Goal: Task Accomplishment & Management: Manage account settings

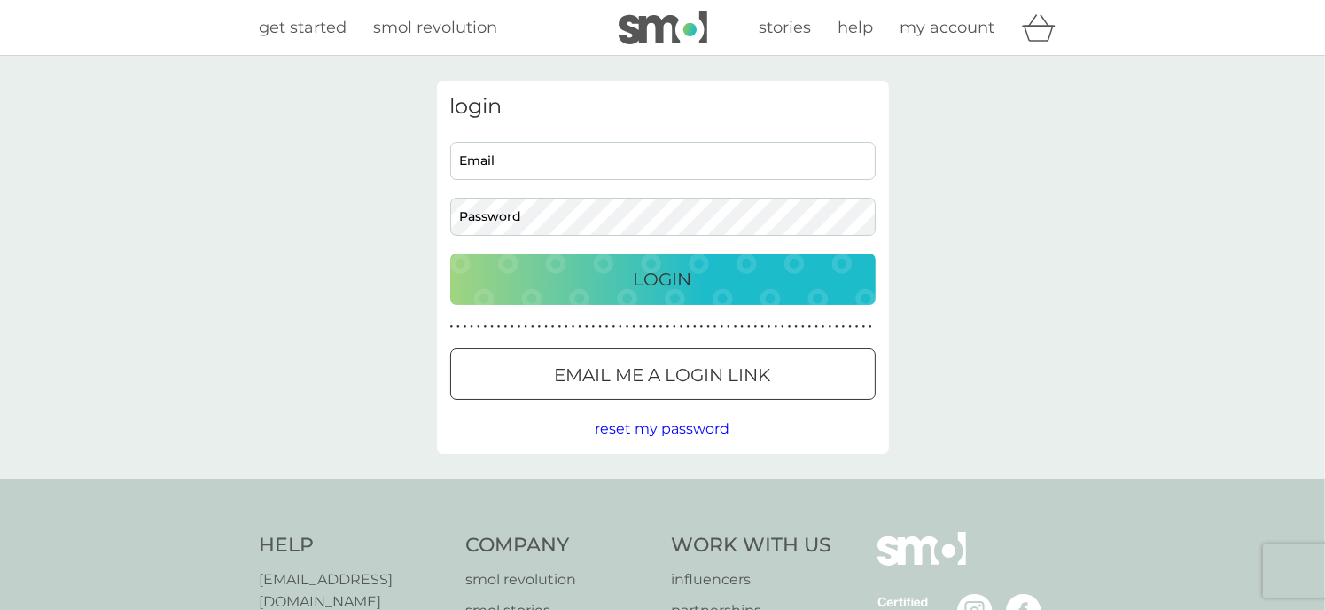
type input "[EMAIL_ADDRESS][DOMAIN_NAME]"
click at [661, 281] on p "Login" at bounding box center [663, 279] width 58 height 28
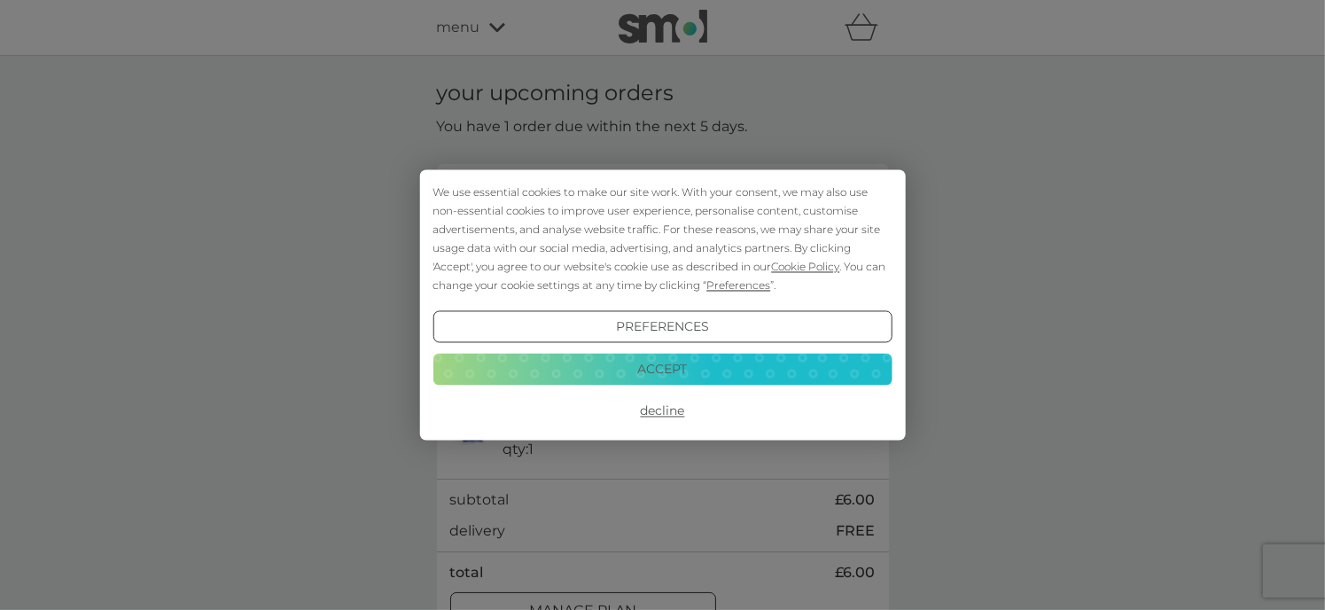
click at [666, 363] on button "Accept" at bounding box center [662, 369] width 459 height 32
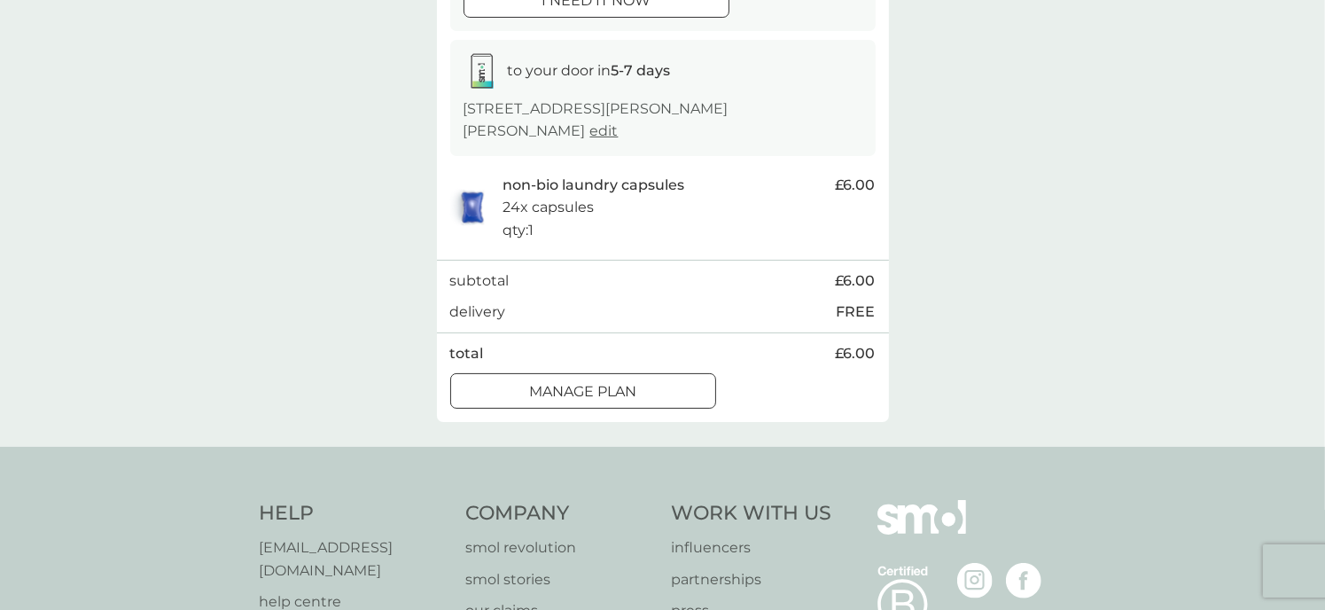
scroll to position [266, 0]
click at [597, 380] on div at bounding box center [583, 389] width 64 height 19
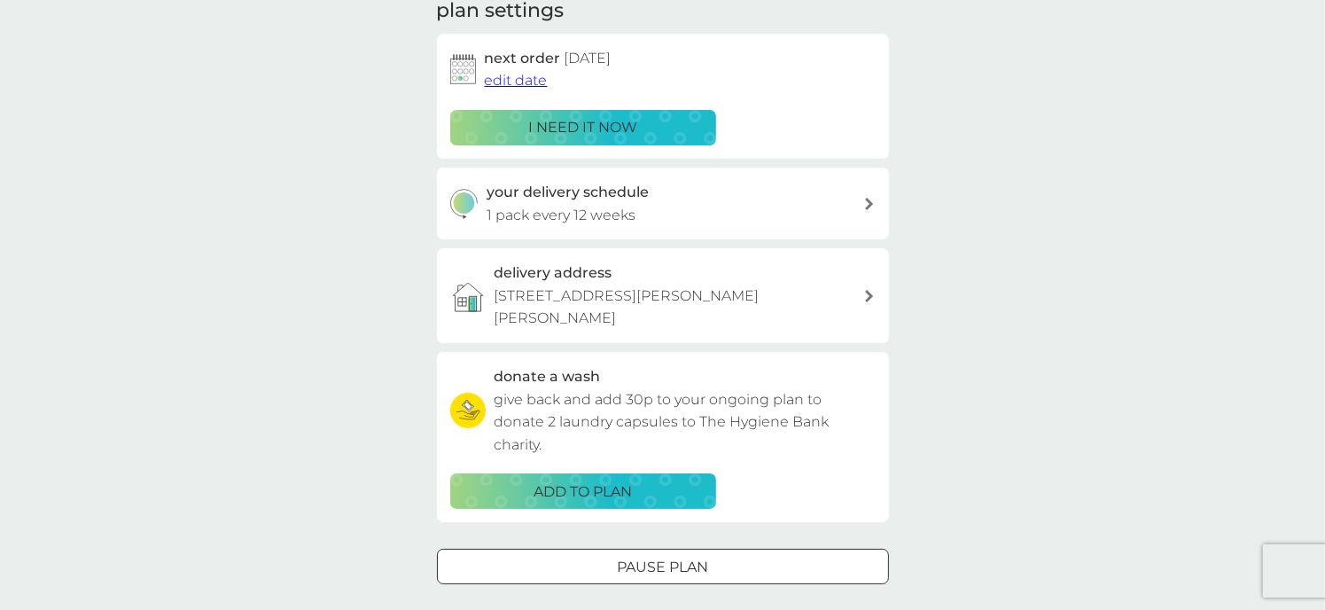
scroll to position [89, 0]
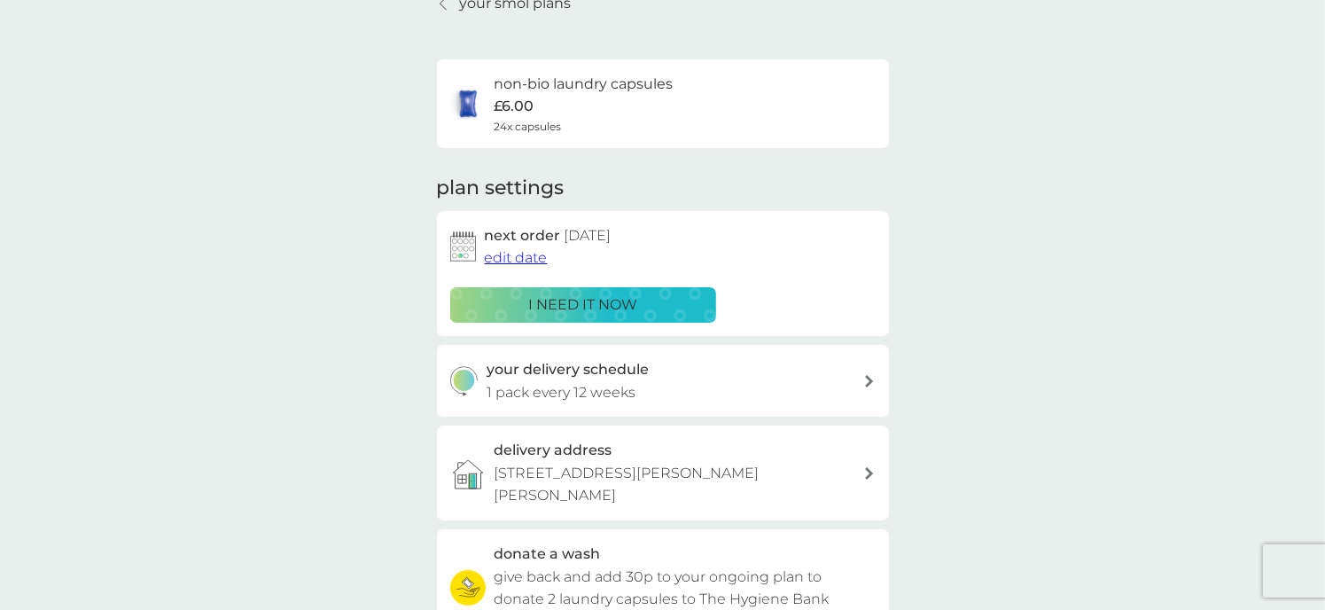
click at [525, 255] on span "edit date" at bounding box center [516, 257] width 63 height 17
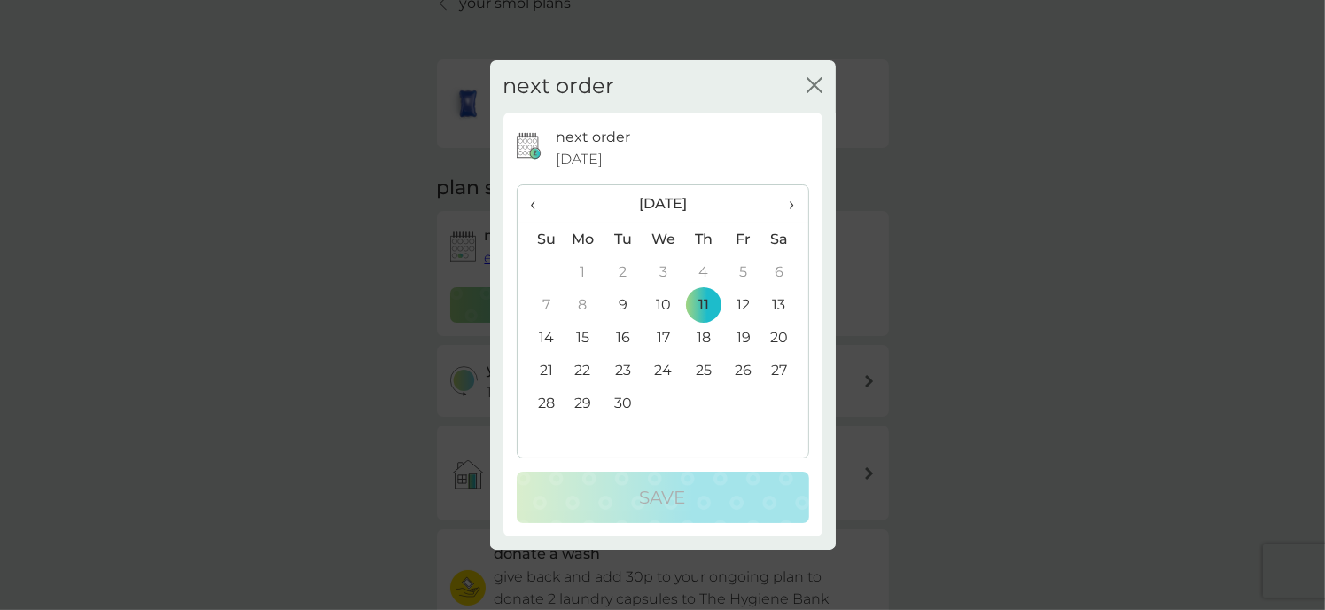
click at [788, 206] on span "›" at bounding box center [785, 203] width 18 height 37
click at [699, 304] on td "9" at bounding box center [703, 305] width 40 height 33
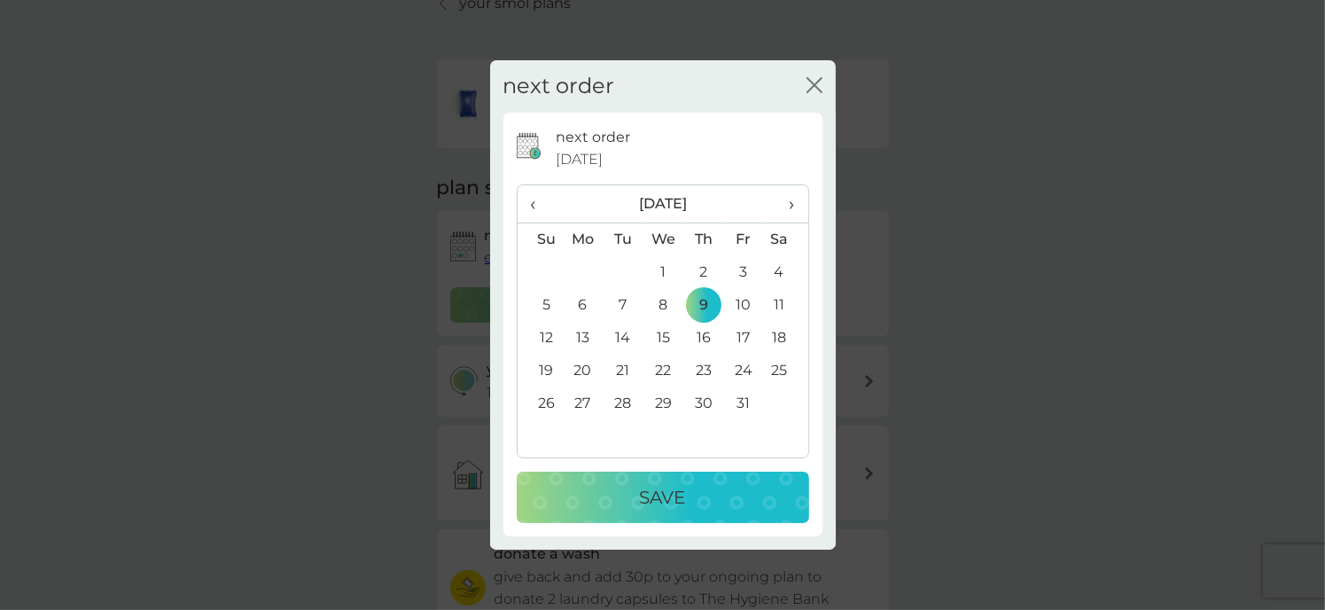
click at [651, 495] on p "Save" at bounding box center [663, 497] width 46 height 28
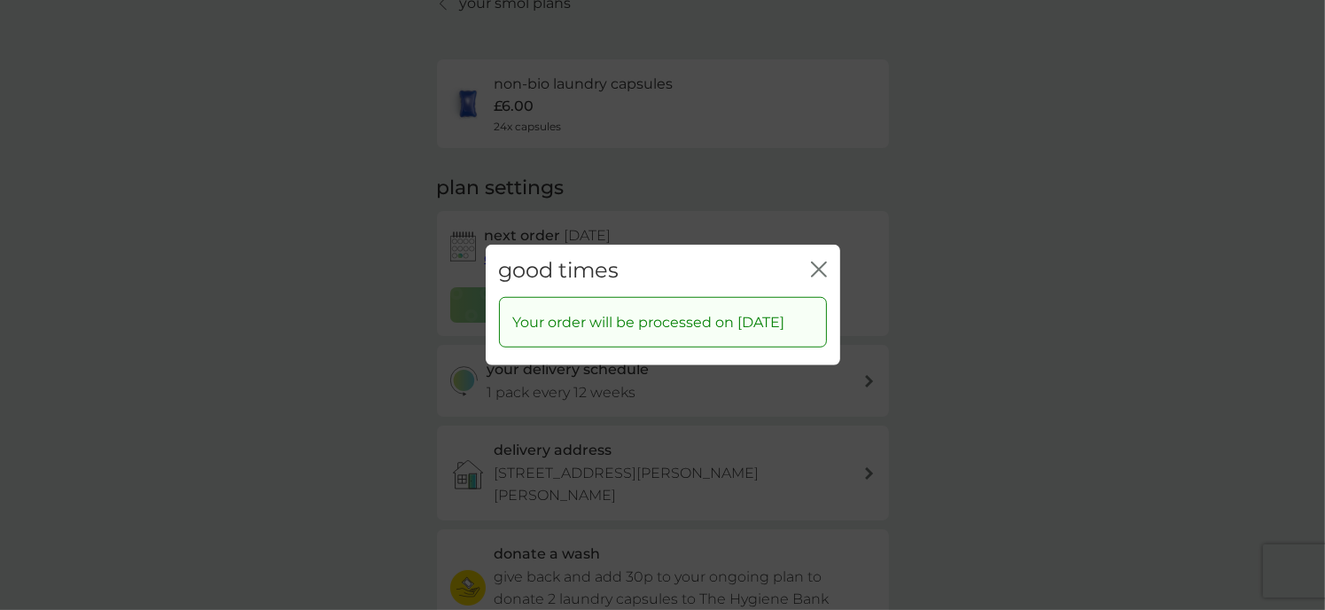
click at [815, 262] on icon "close" at bounding box center [815, 269] width 7 height 14
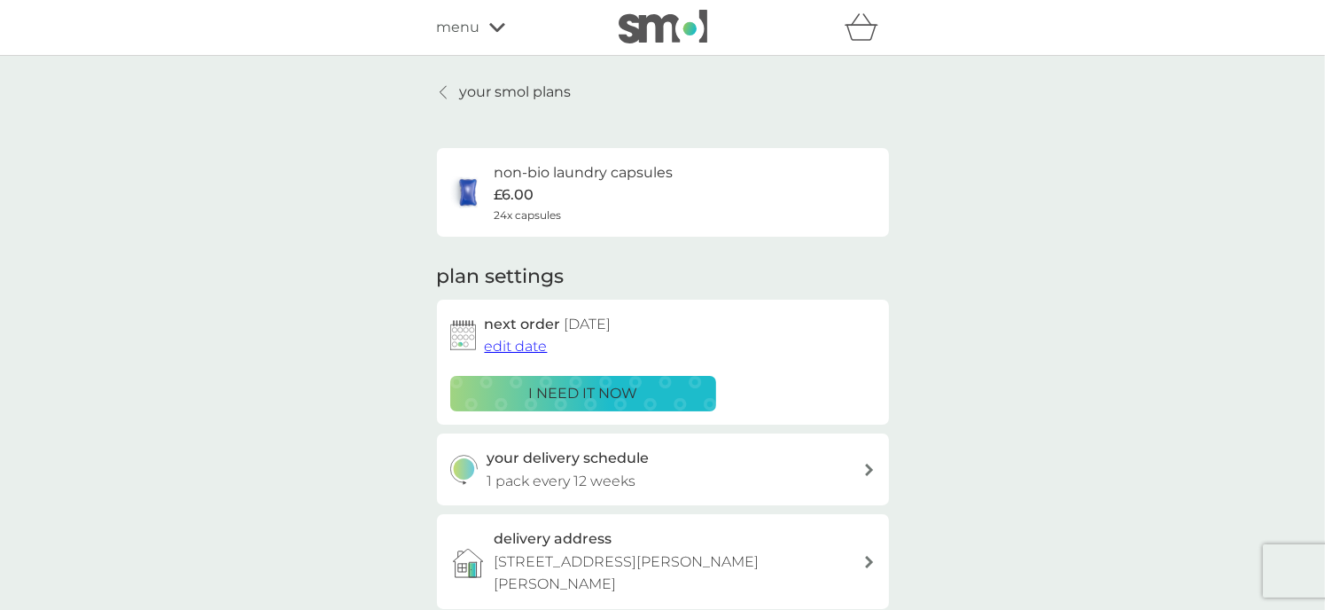
scroll to position [0, 0]
click at [489, 95] on p "your smol plans" at bounding box center [516, 92] width 112 height 23
